Goal: Information Seeking & Learning: Learn about a topic

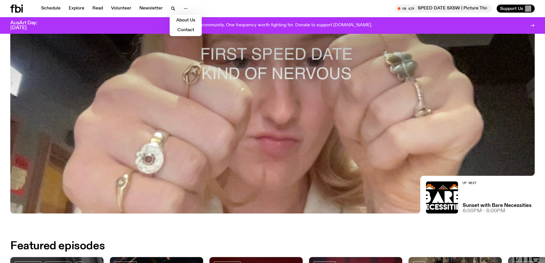
scroll to position [140, 0]
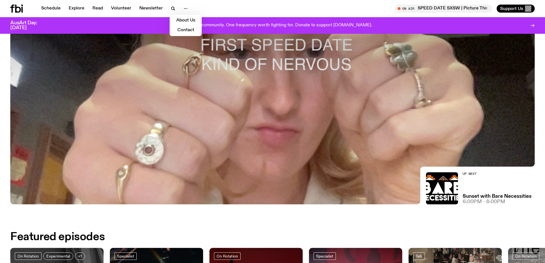
click at [291, 98] on div at bounding box center [272, 7] width 524 height 196
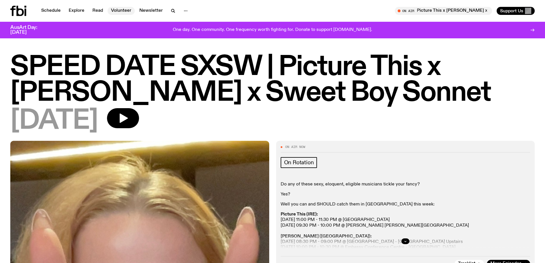
click at [121, 7] on link "Volunteer" at bounding box center [120, 11] width 27 height 8
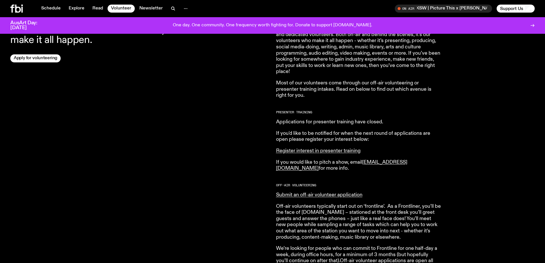
scroll to position [138, 0]
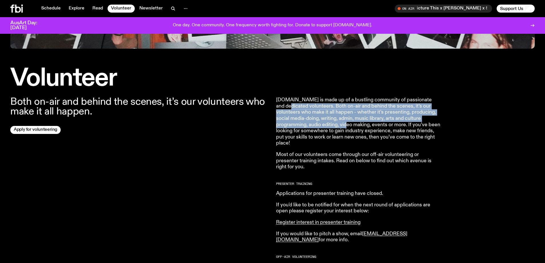
drag, startPoint x: 294, startPoint y: 102, endPoint x: 359, endPoint y: 126, distance: 69.9
click at [357, 125] on p "fbi.radio is made up of a bustling community of passionate and dedicated volunt…" at bounding box center [358, 121] width 165 height 49
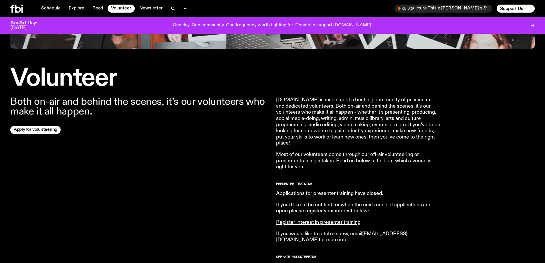
click at [364, 134] on p "fbi.radio is made up of a bustling community of passionate and dedicated volunt…" at bounding box center [358, 121] width 165 height 49
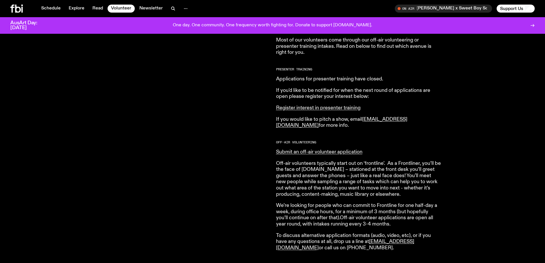
scroll to position [281, 0]
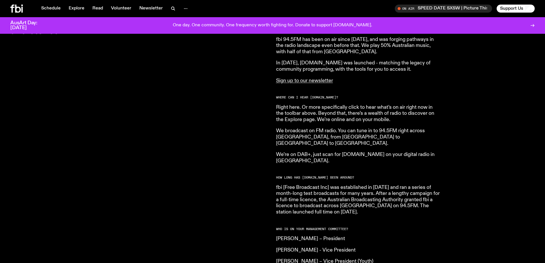
scroll to position [255, 0]
